Goal: Complete application form: Complete application form

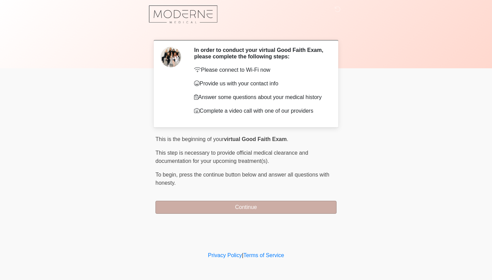
click at [217, 208] on button "Continue" at bounding box center [246, 207] width 181 height 13
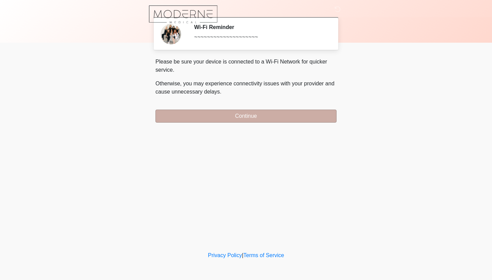
click at [225, 114] on button "Continue" at bounding box center [246, 116] width 181 height 13
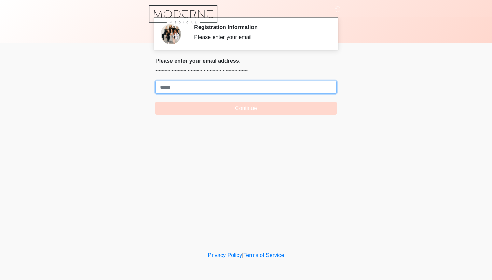
click at [201, 86] on input "Where should we email your treatment plan?" at bounding box center [246, 87] width 181 height 13
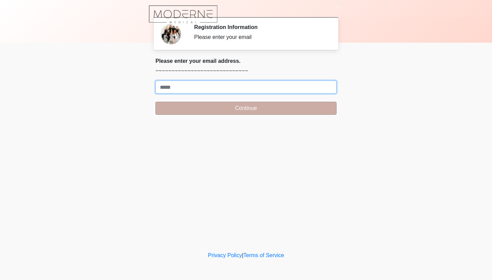
type input "**********"
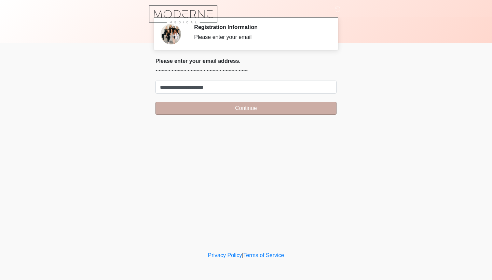
click at [224, 113] on button "Continue" at bounding box center [246, 108] width 181 height 13
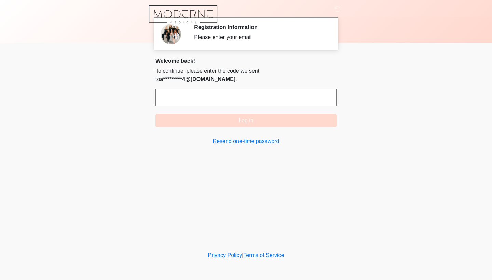
click at [211, 91] on input "text" at bounding box center [246, 97] width 181 height 17
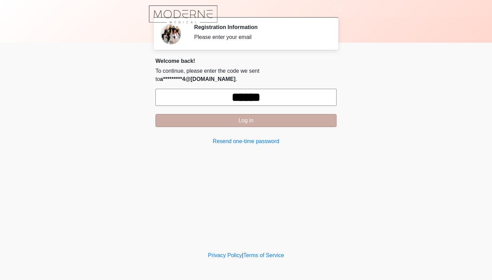
type input "******"
click at [239, 114] on button "Log in" at bounding box center [246, 120] width 181 height 13
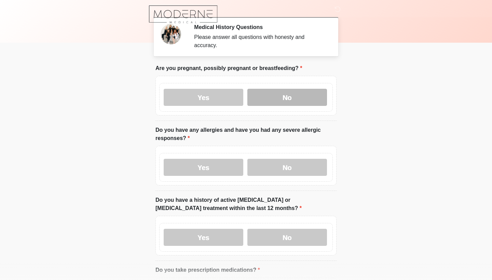
click at [265, 104] on label "No" at bounding box center [288, 97] width 80 height 17
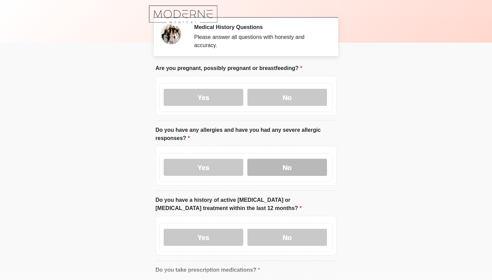
click at [265, 168] on label "No" at bounding box center [288, 167] width 80 height 17
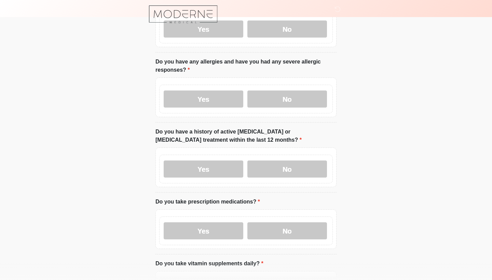
scroll to position [83, 0]
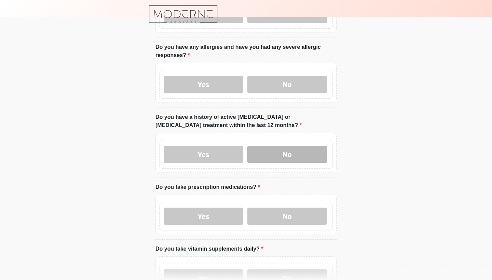
click at [272, 153] on label "No" at bounding box center [288, 154] width 80 height 17
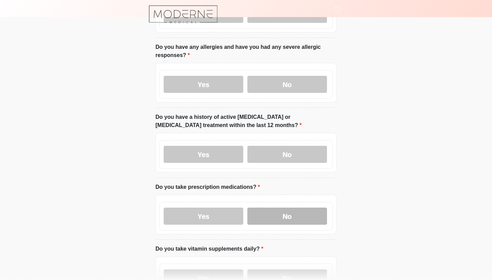
click at [272, 217] on label "No" at bounding box center [288, 216] width 80 height 17
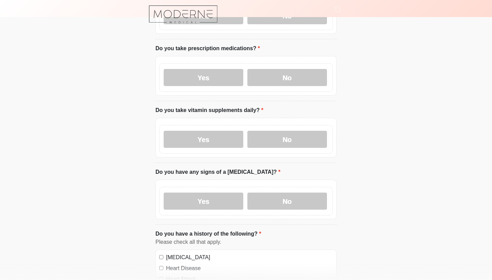
scroll to position [224, 0]
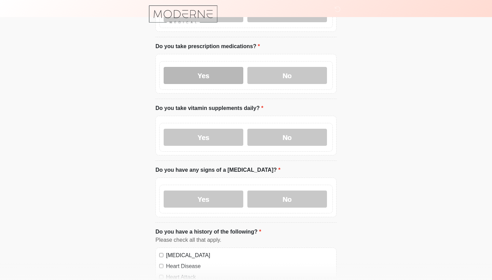
click at [214, 75] on label "Yes" at bounding box center [204, 75] width 80 height 17
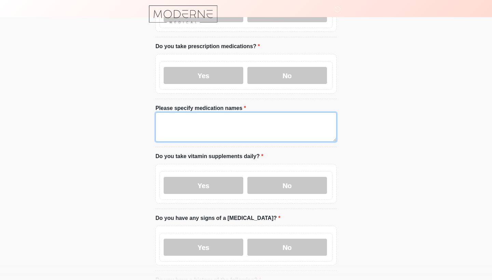
click at [199, 119] on textarea "Please specify medication names" at bounding box center [246, 126] width 181 height 29
type textarea "**********"
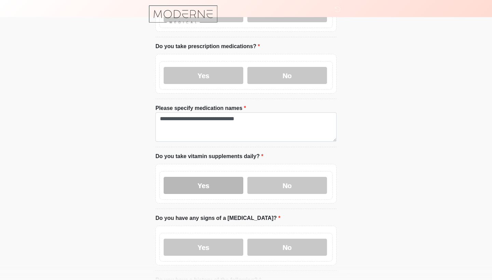
click at [224, 182] on label "Yes" at bounding box center [204, 185] width 80 height 17
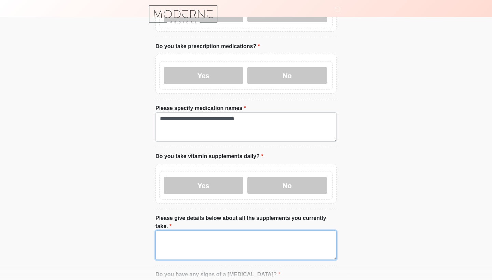
click at [187, 235] on textarea "Please give details below about all the supplements you currently take." at bounding box center [246, 245] width 181 height 29
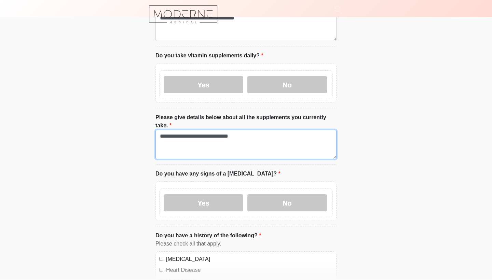
scroll to position [326, 0]
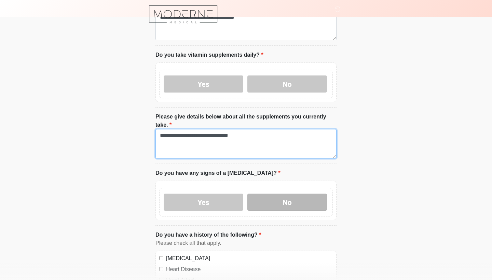
type textarea "**********"
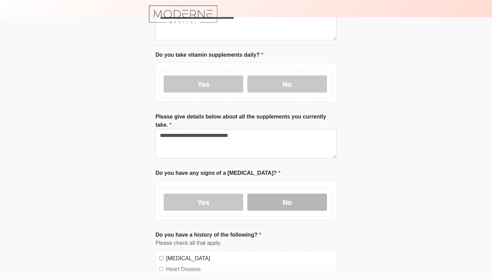
click at [276, 200] on label "No" at bounding box center [288, 202] width 80 height 17
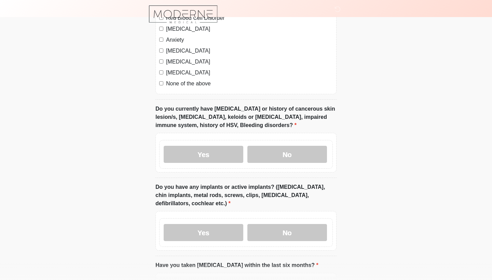
scroll to position [640, 0]
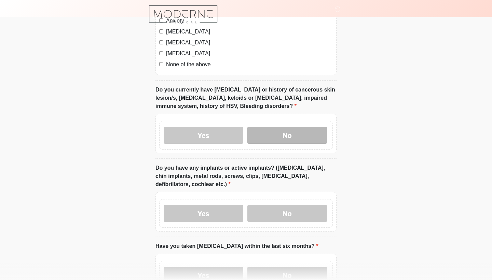
click at [276, 136] on label "No" at bounding box center [288, 135] width 80 height 17
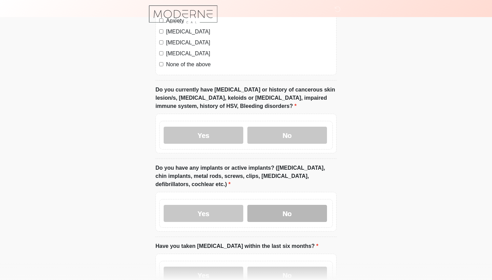
click at [268, 214] on label "No" at bounding box center [288, 213] width 80 height 17
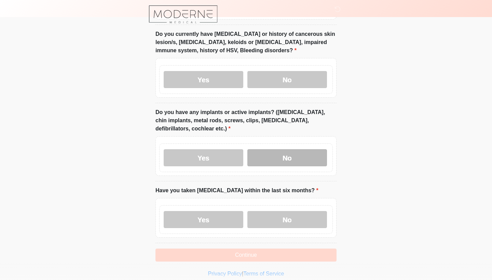
scroll to position [712, 0]
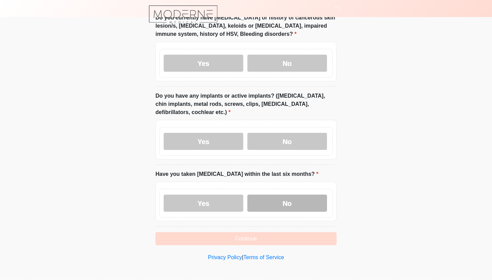
click at [266, 195] on label "No" at bounding box center [288, 203] width 80 height 17
click at [266, 201] on label "No" at bounding box center [288, 203] width 80 height 17
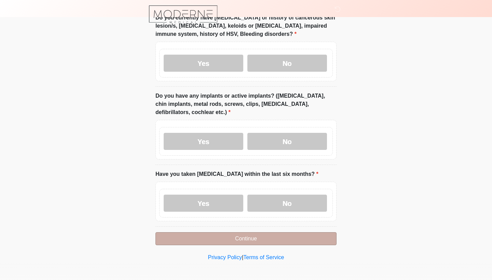
click at [252, 235] on button "Continue" at bounding box center [246, 239] width 181 height 13
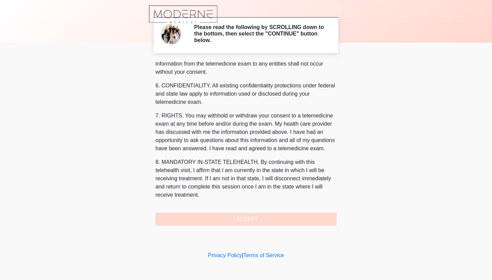
scroll to position [0, 0]
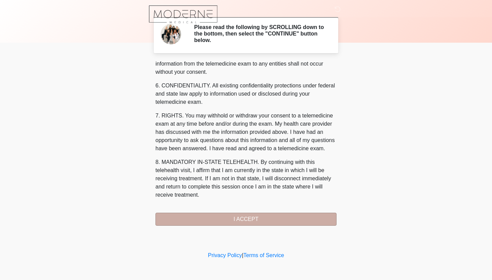
click at [248, 221] on button "I ACCEPT" at bounding box center [246, 219] width 181 height 13
